Goal: Task Accomplishment & Management: Manage account settings

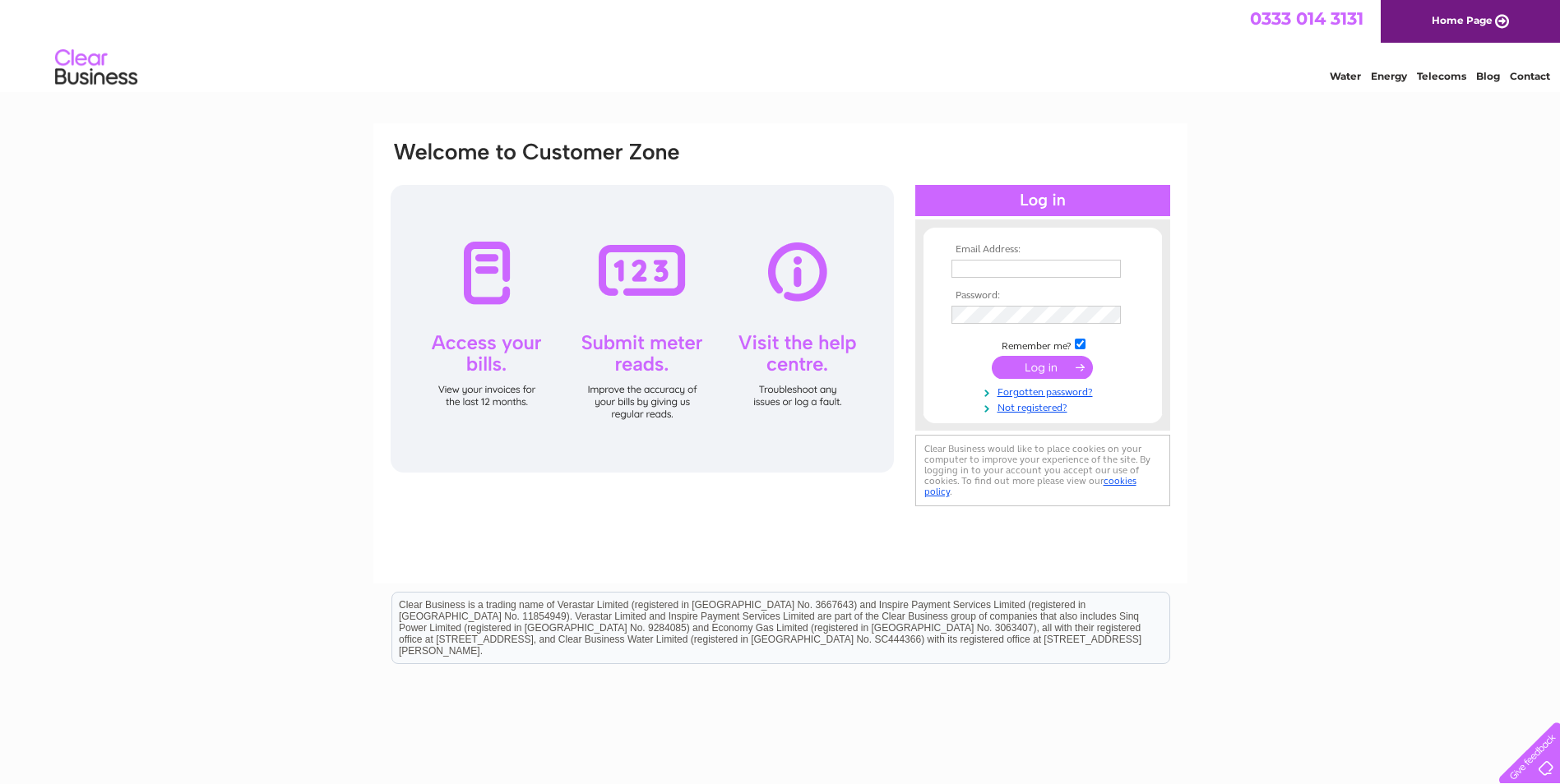
click at [1035, 264] on input "text" at bounding box center [1036, 268] width 169 height 18
type input "[EMAIL_ADDRESS][DOMAIN_NAME]"
click at [992, 358] on input "submit" at bounding box center [1042, 369] width 101 height 23
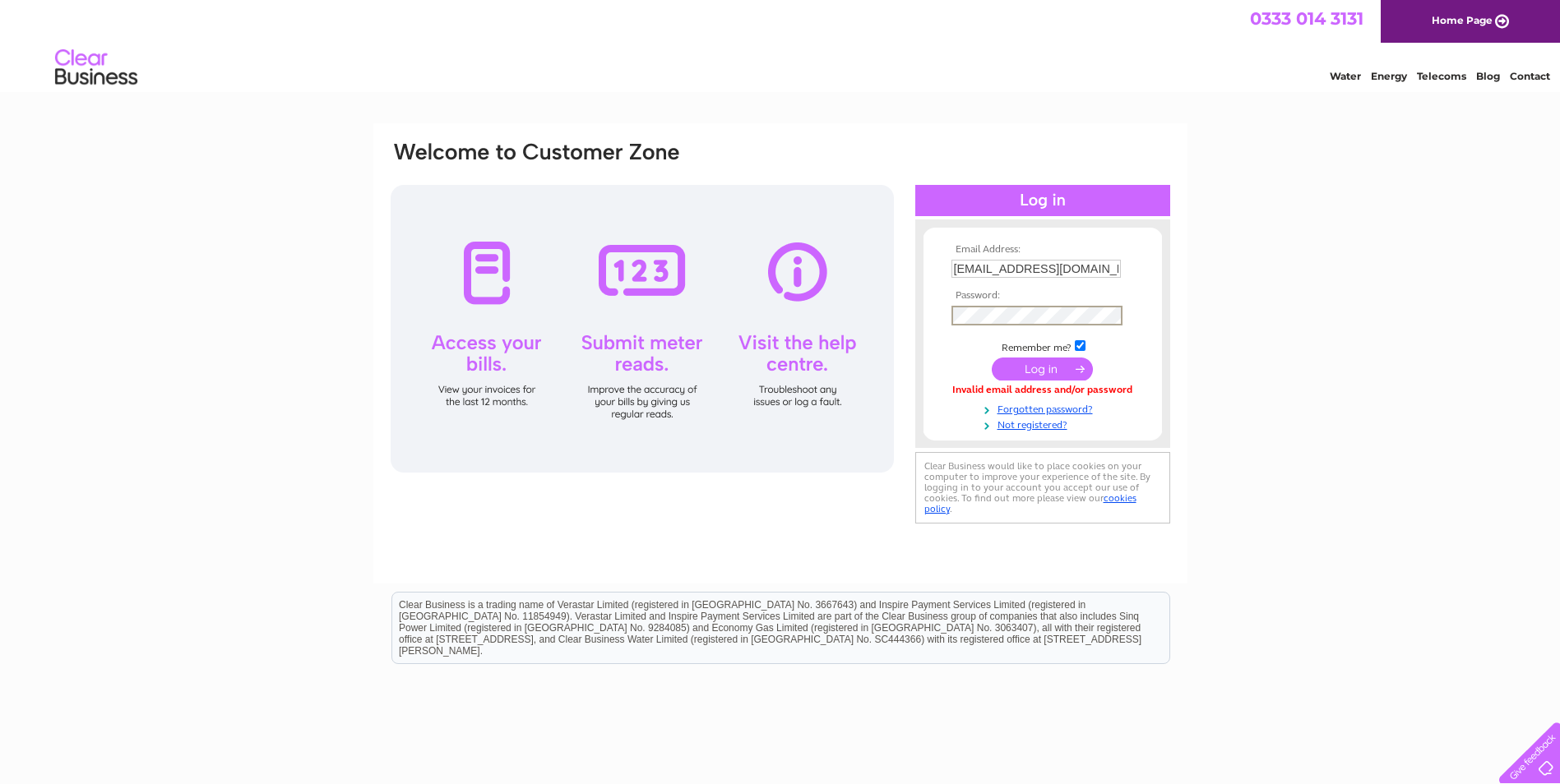
click at [992, 358] on input "submit" at bounding box center [1042, 369] width 101 height 23
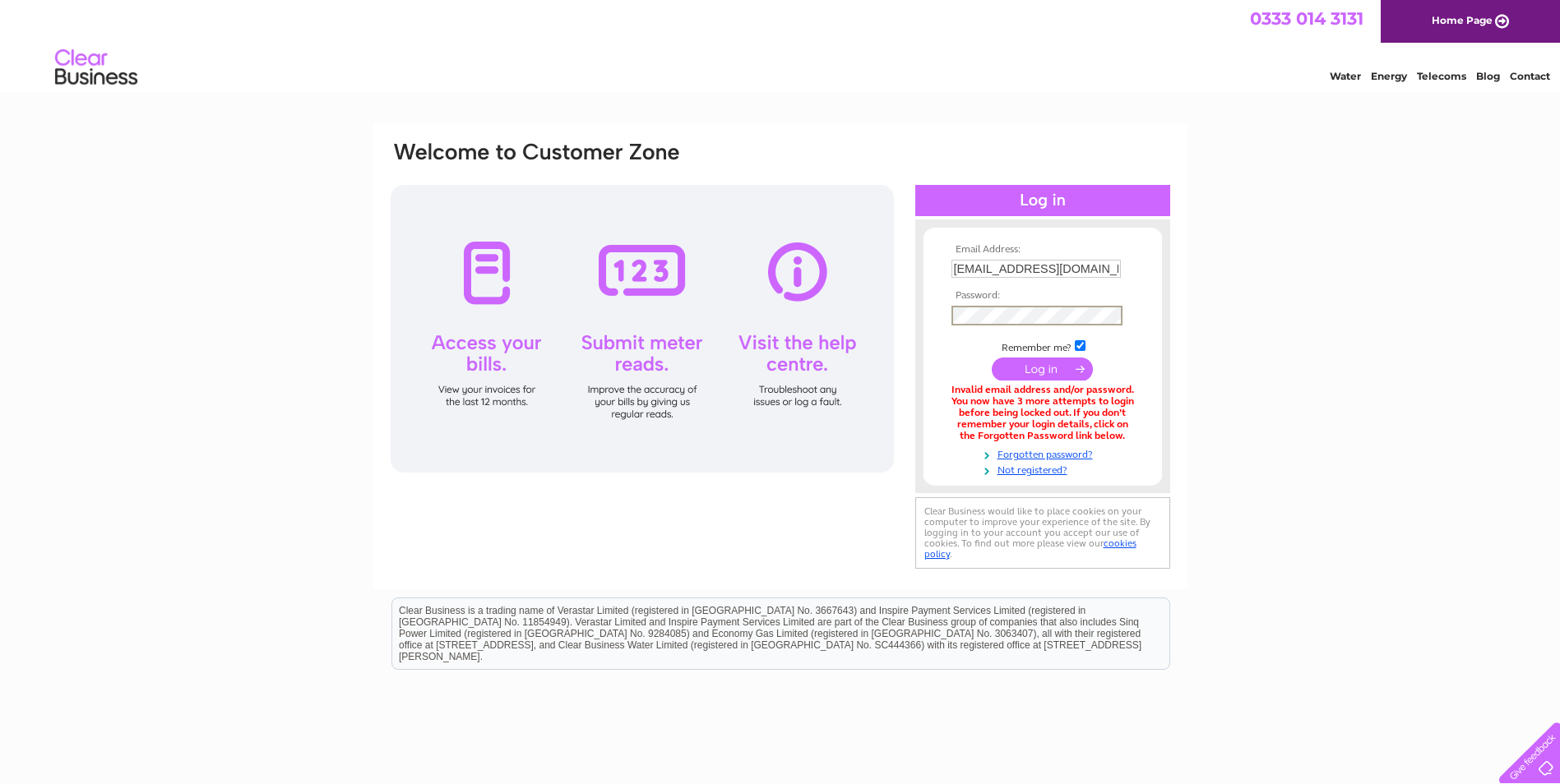
click at [992, 358] on input "submit" at bounding box center [1042, 369] width 101 height 23
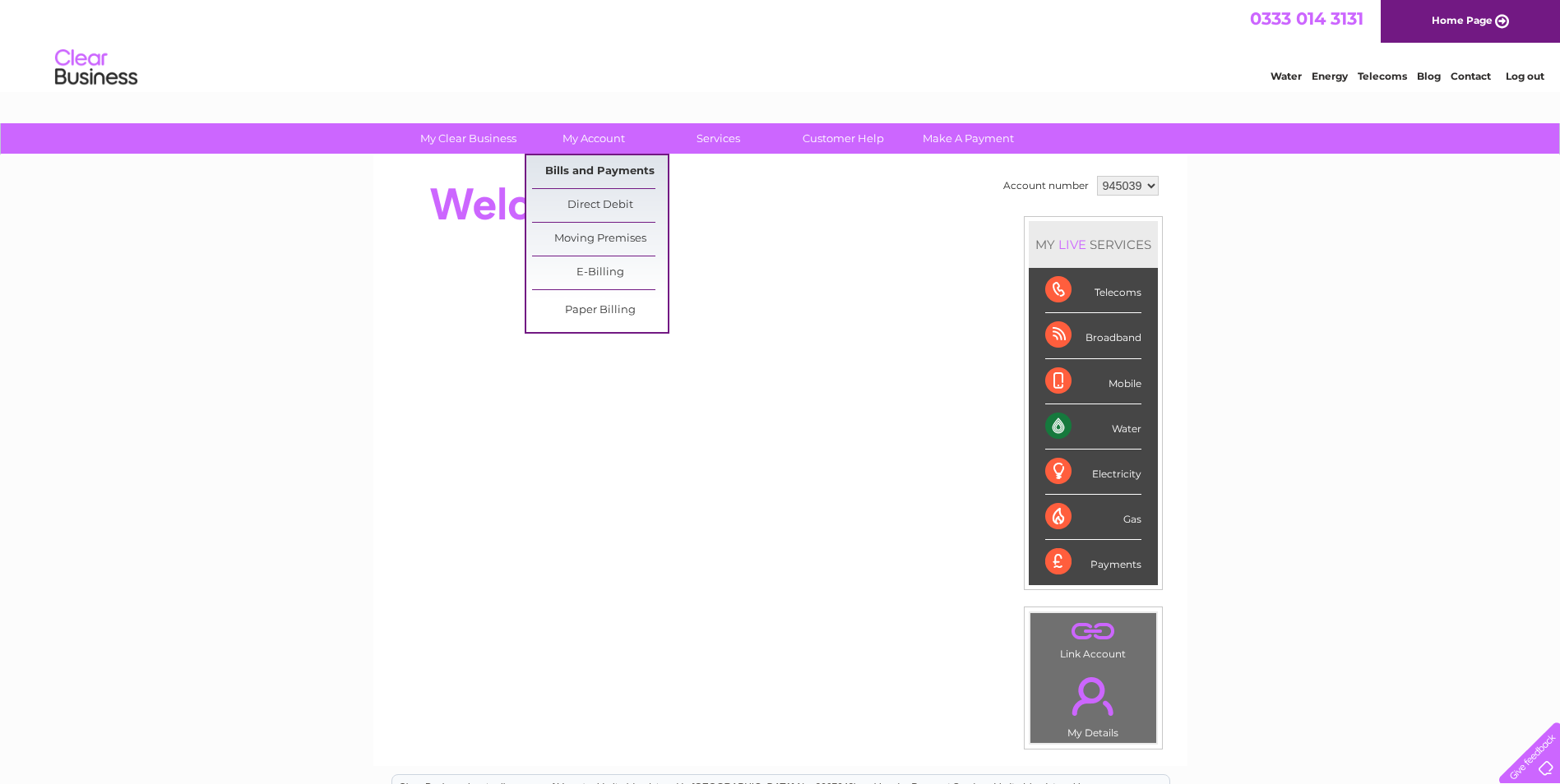
click at [594, 175] on link "Bills and Payments" at bounding box center [599, 171] width 136 height 33
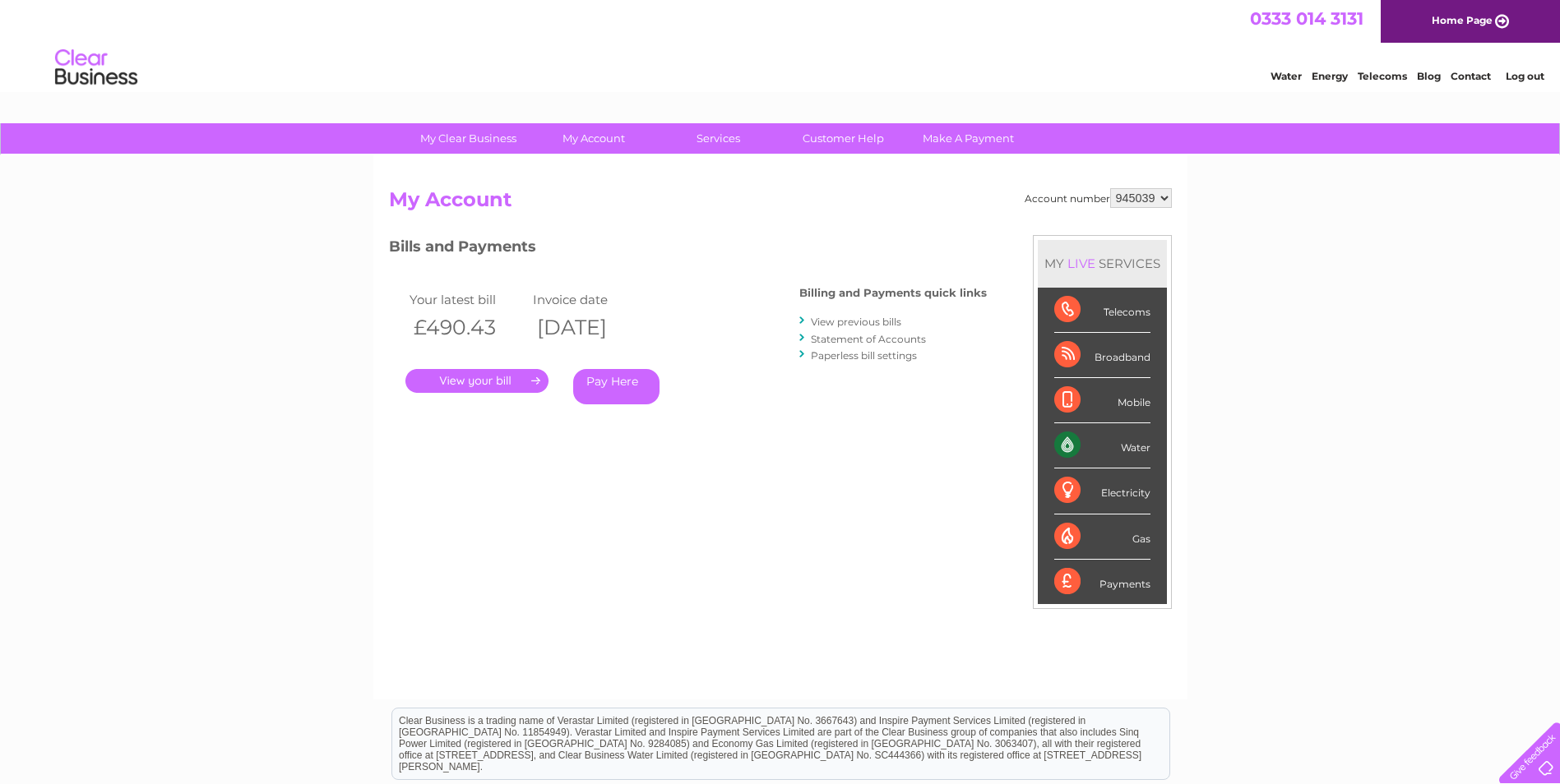
click at [503, 383] on link "." at bounding box center [477, 381] width 143 height 24
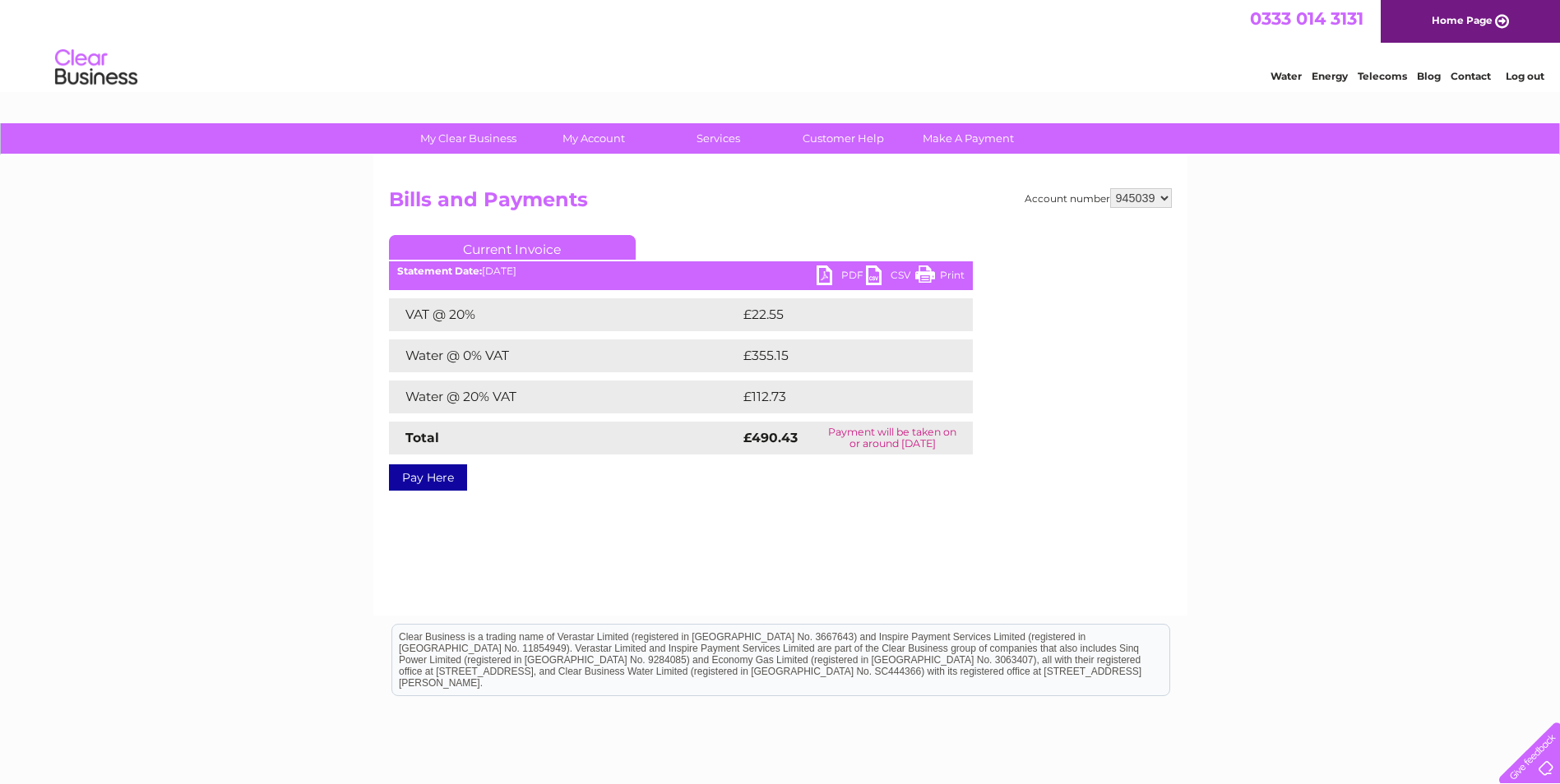
click at [839, 273] on link "PDF" at bounding box center [841, 278] width 50 height 24
click at [1319, 492] on div "My Clear Business Login Details My Details My Preferences Link Account My Accou…" at bounding box center [780, 510] width 1560 height 774
click at [1539, 78] on link "Log out" at bounding box center [1524, 76] width 38 height 12
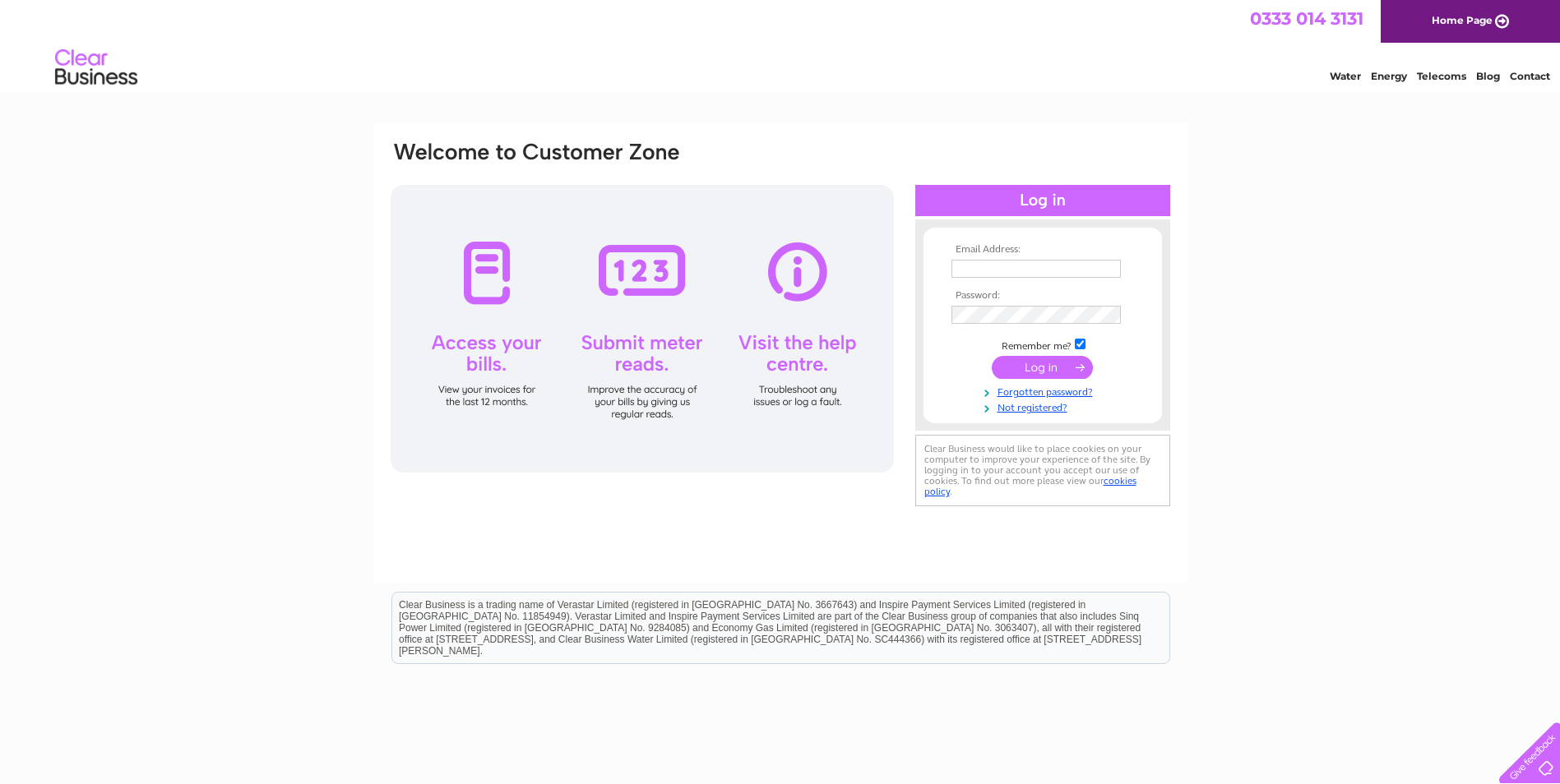
click at [1069, 269] on input "text" at bounding box center [1036, 268] width 169 height 18
type input "mandysmith402@yahoo.com"
click at [992, 358] on input "submit" at bounding box center [1042, 369] width 101 height 23
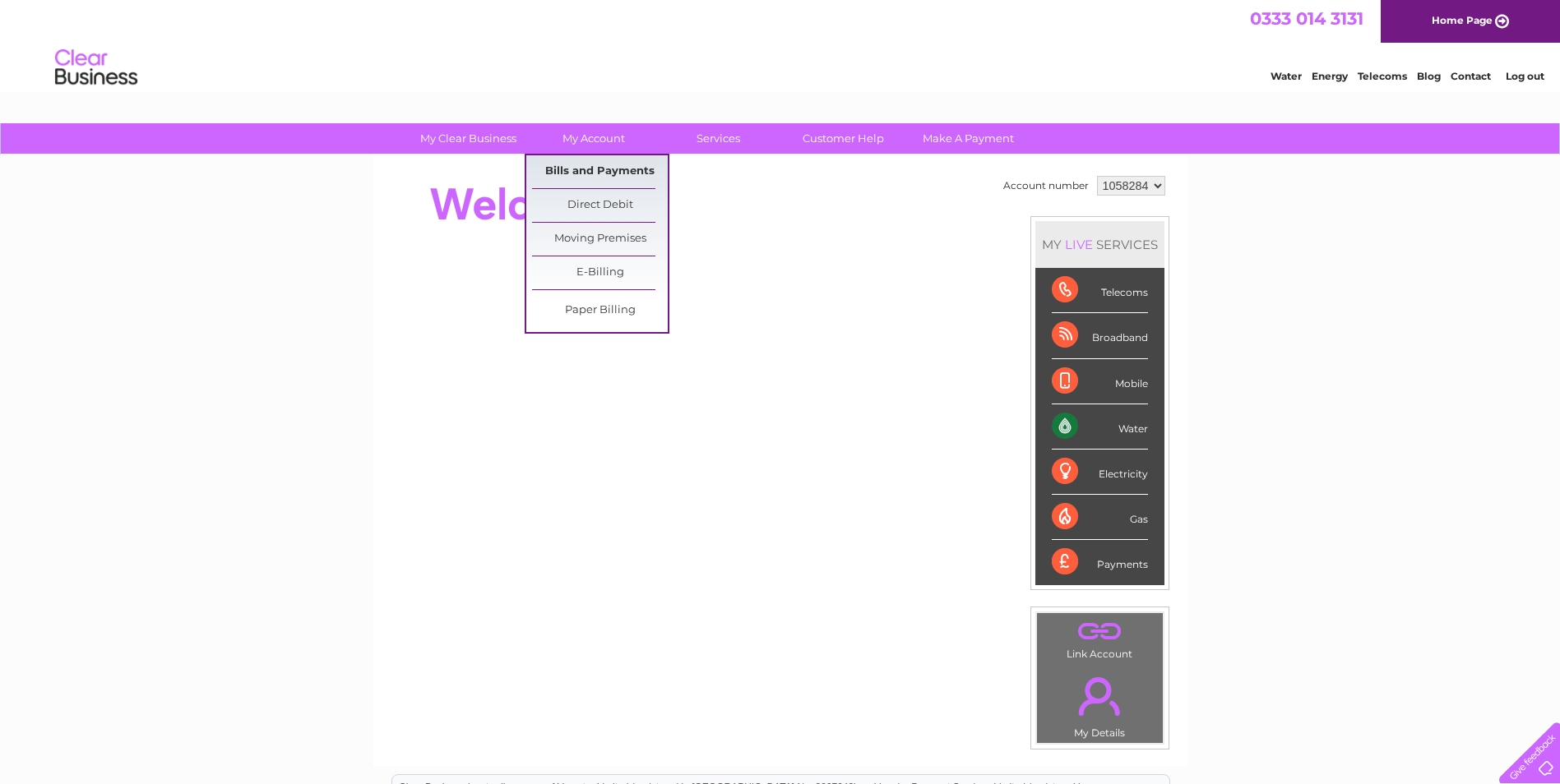
click at [599, 178] on link "Bills and Payments" at bounding box center [599, 171] width 136 height 33
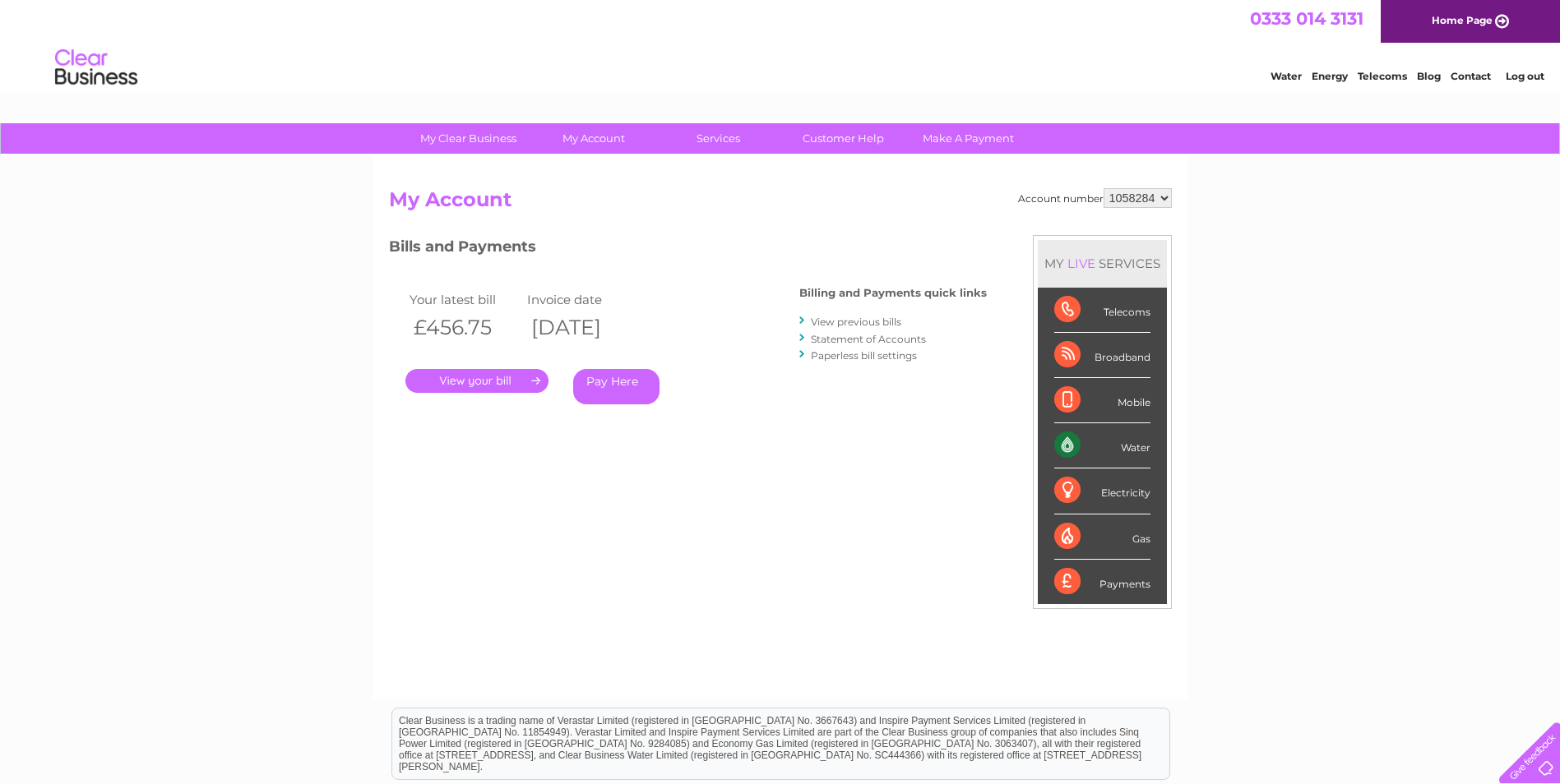
click at [500, 382] on link "." at bounding box center [477, 381] width 143 height 24
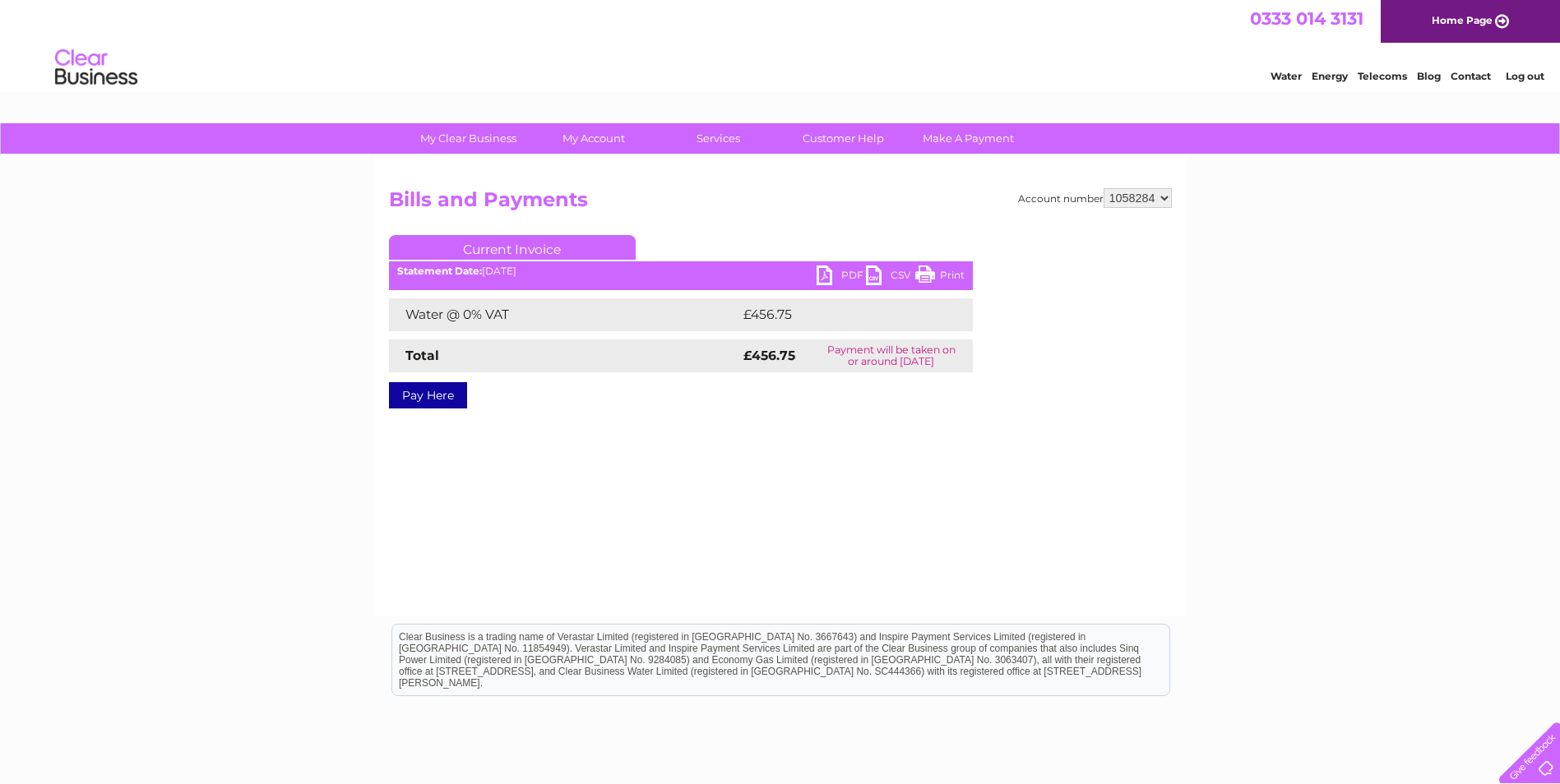
click at [840, 275] on link "PDF" at bounding box center [841, 278] width 50 height 24
click at [1352, 491] on div "My Clear Business Login Details My Details My Preferences Link Account My Accou…" at bounding box center [780, 510] width 1560 height 774
